Goal: Transaction & Acquisition: Register for event/course

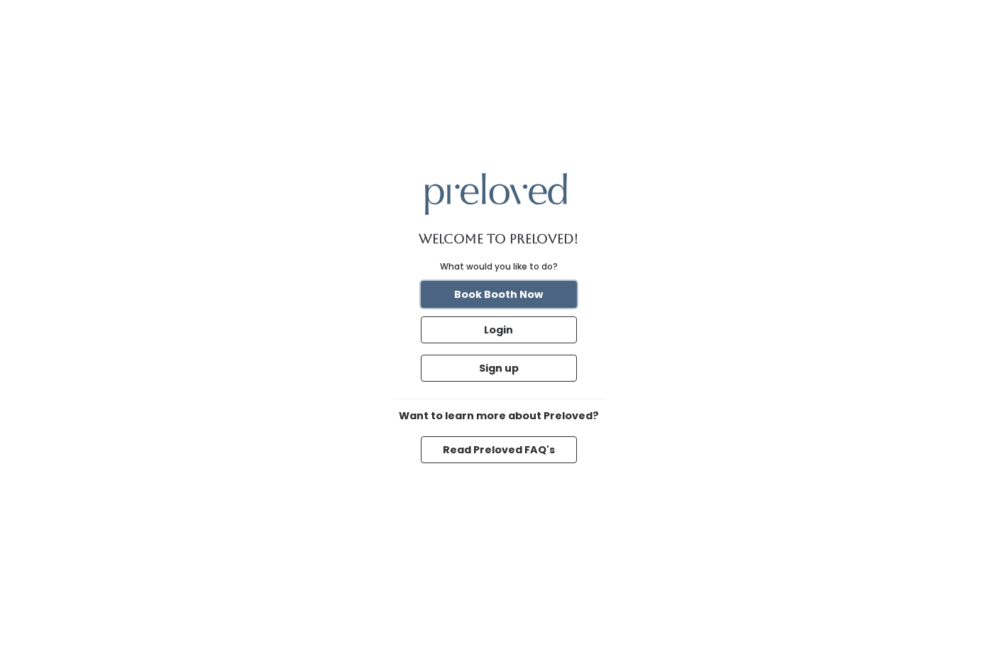
click at [549, 300] on button "Book Booth Now" at bounding box center [499, 294] width 156 height 27
click at [484, 378] on button "Sign up" at bounding box center [499, 368] width 156 height 27
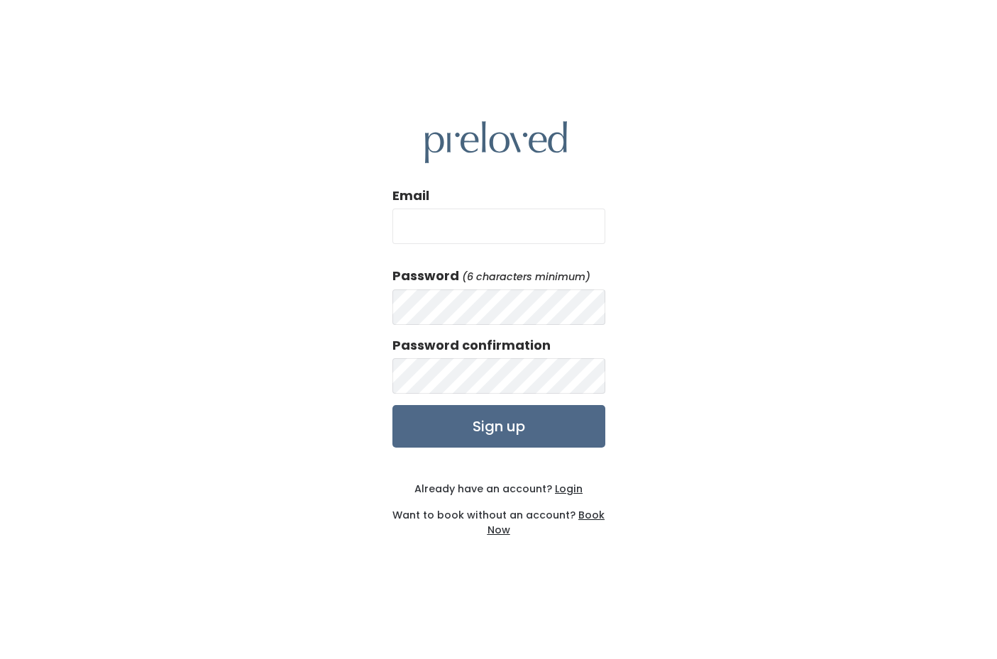
click at [530, 233] on input "Email" at bounding box center [498, 226] width 213 height 35
type input "ranranguo118@gmail.com"
click at [392, 405] on input "Sign up" at bounding box center [498, 426] width 213 height 43
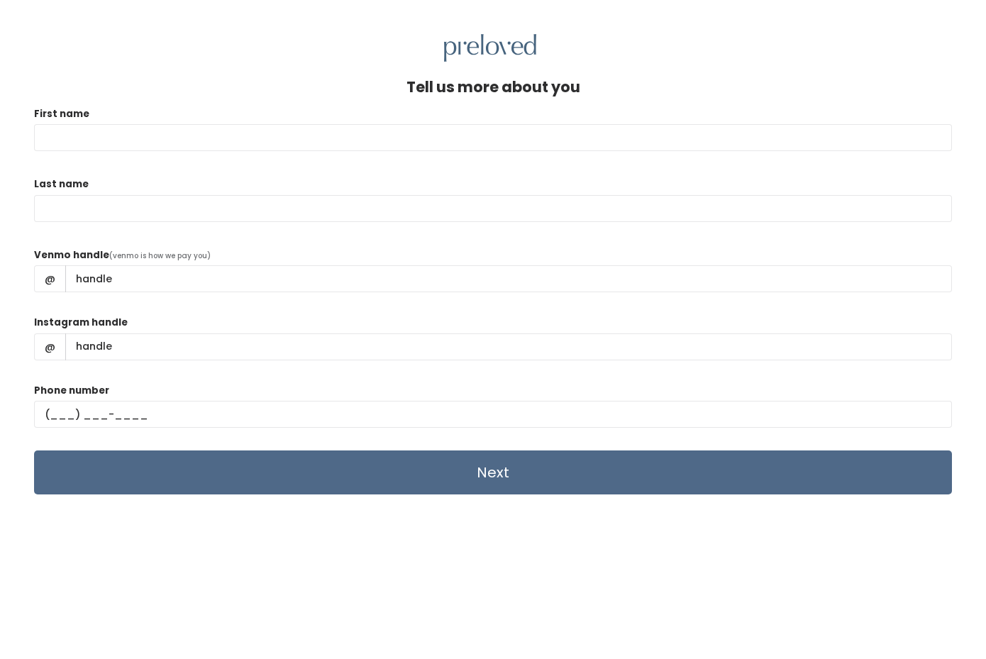
click at [311, 140] on input "First name" at bounding box center [493, 137] width 918 height 27
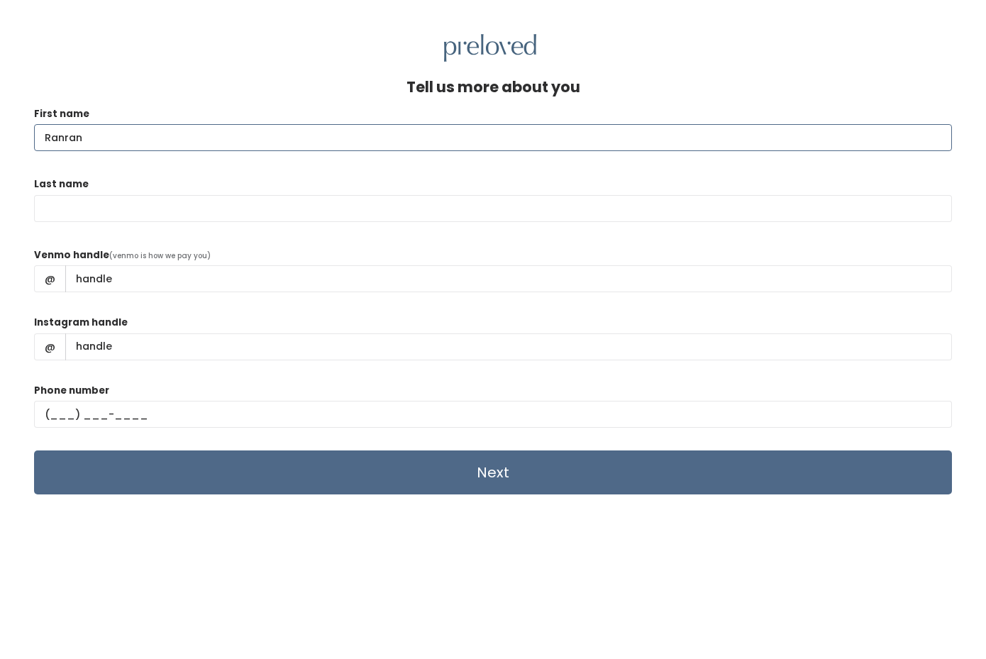
type input "Ranran"
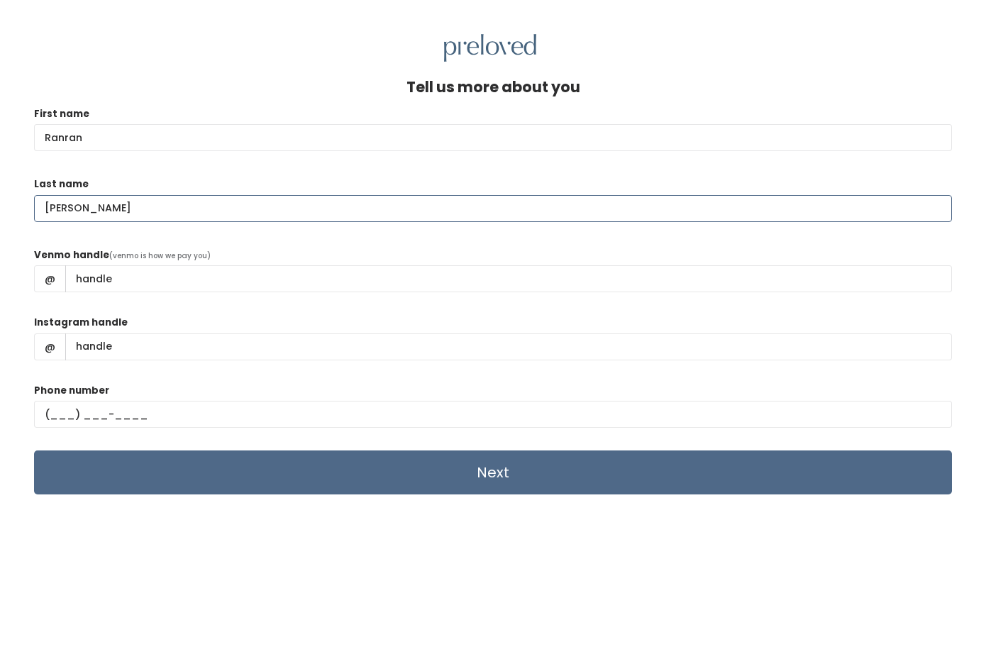
type input "[PERSON_NAME]"
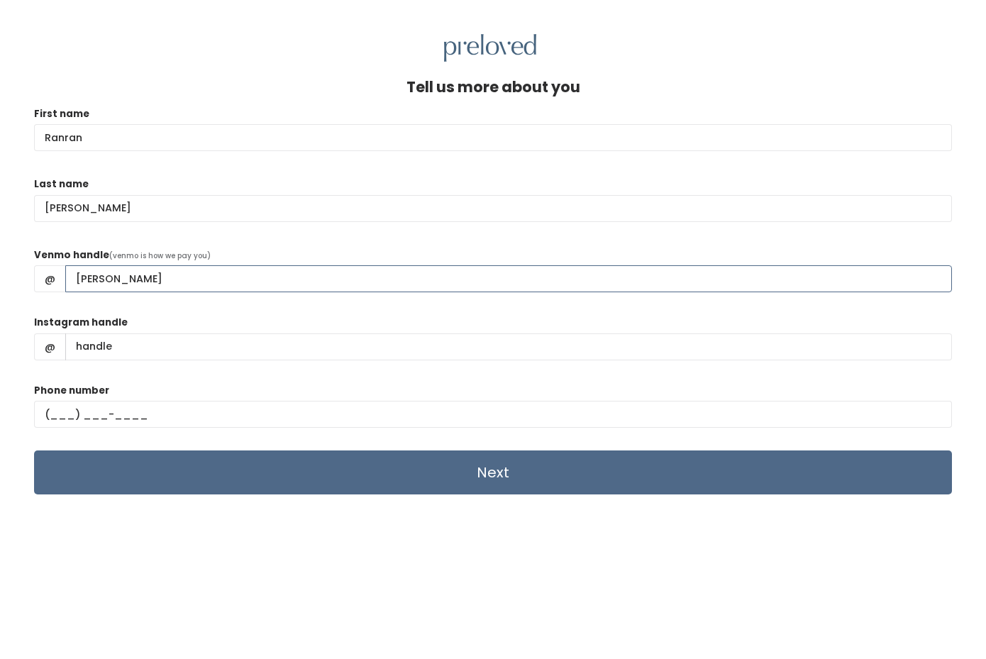
type input "[PERSON_NAME]"
click at [197, 566] on div "Tell us more about you First name [GEOGRAPHIC_DATA] Last name [PERSON_NAME] Ven…" at bounding box center [493, 400] width 918 height 642
click at [51, 412] on input "text" at bounding box center [493, 414] width 918 height 27
type input "[PHONE_NUMBER]"
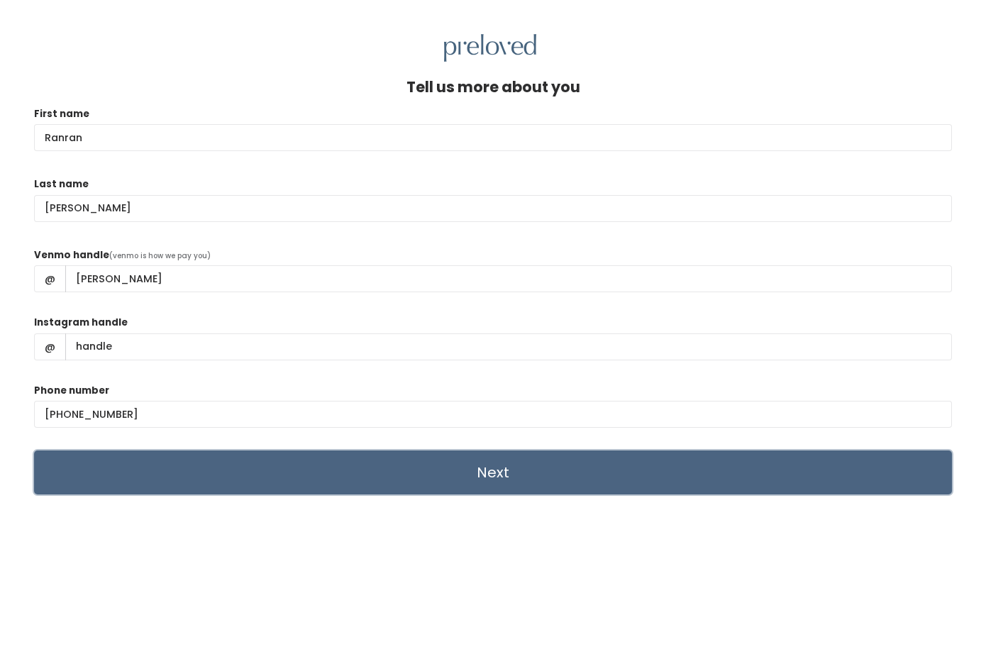
click at [580, 475] on input "Next" at bounding box center [493, 473] width 918 height 44
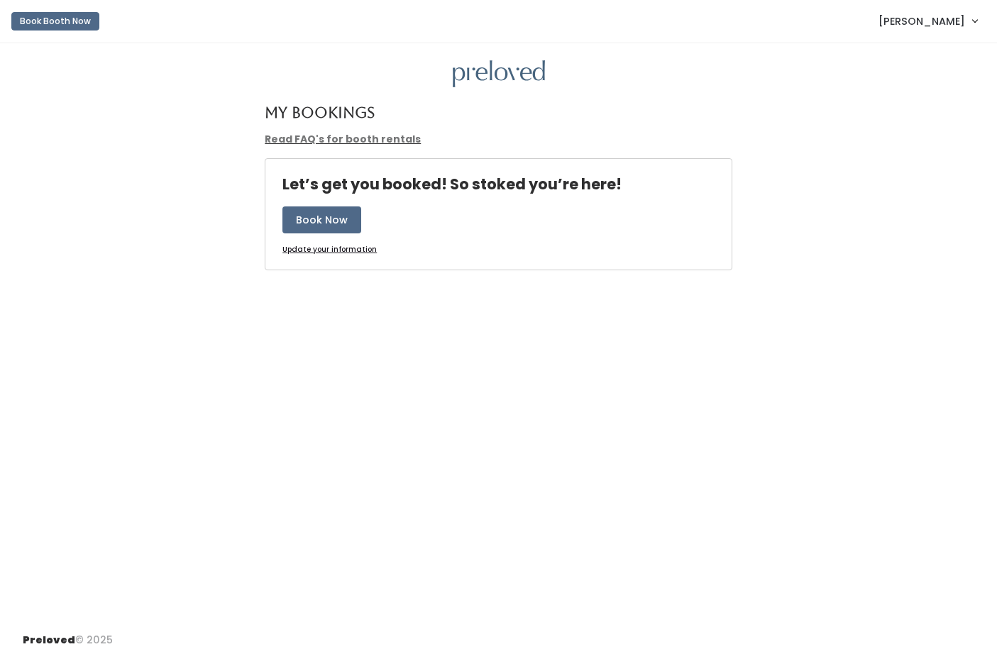
click at [375, 138] on link "Read FAQ's for booth rentals" at bounding box center [343, 139] width 156 height 14
